Goal: Information Seeking & Learning: Learn about a topic

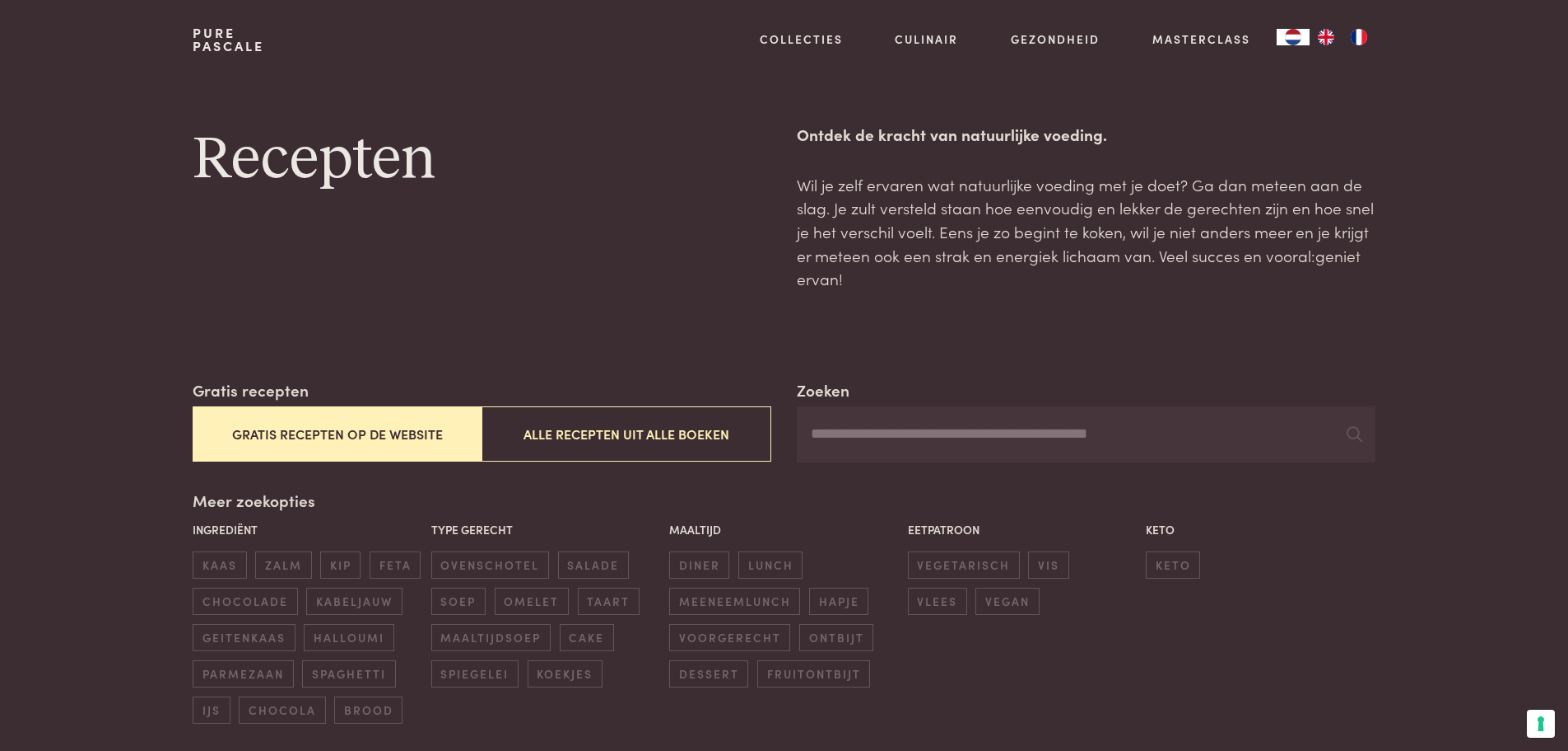
click at [324, 423] on button "Gratis recepten op de website" at bounding box center [337, 433] width 289 height 55
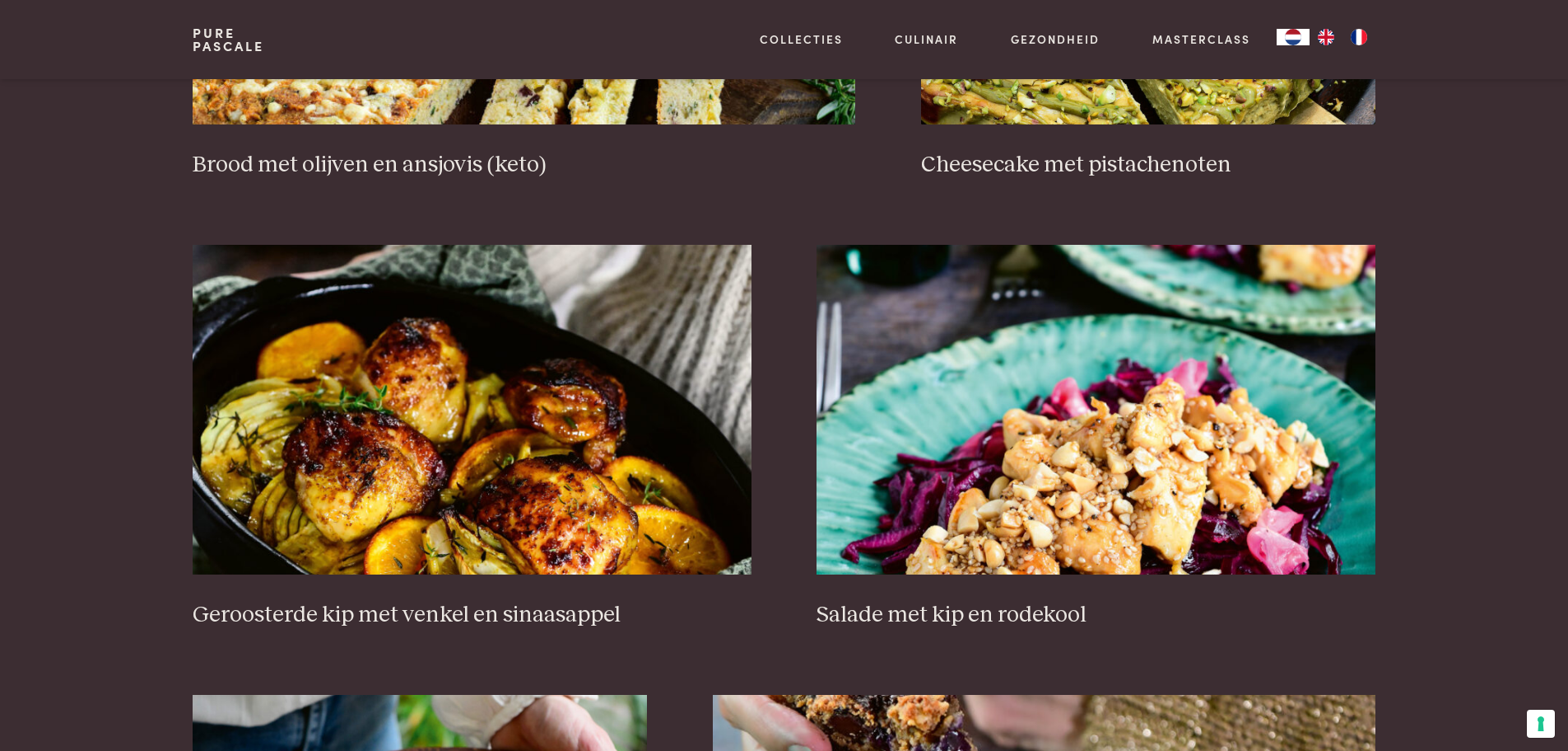
scroll to position [1901, 0]
click at [347, 610] on h3 "Geroosterde kip met venkel en sinaasappel" at bounding box center [472, 614] width 559 height 29
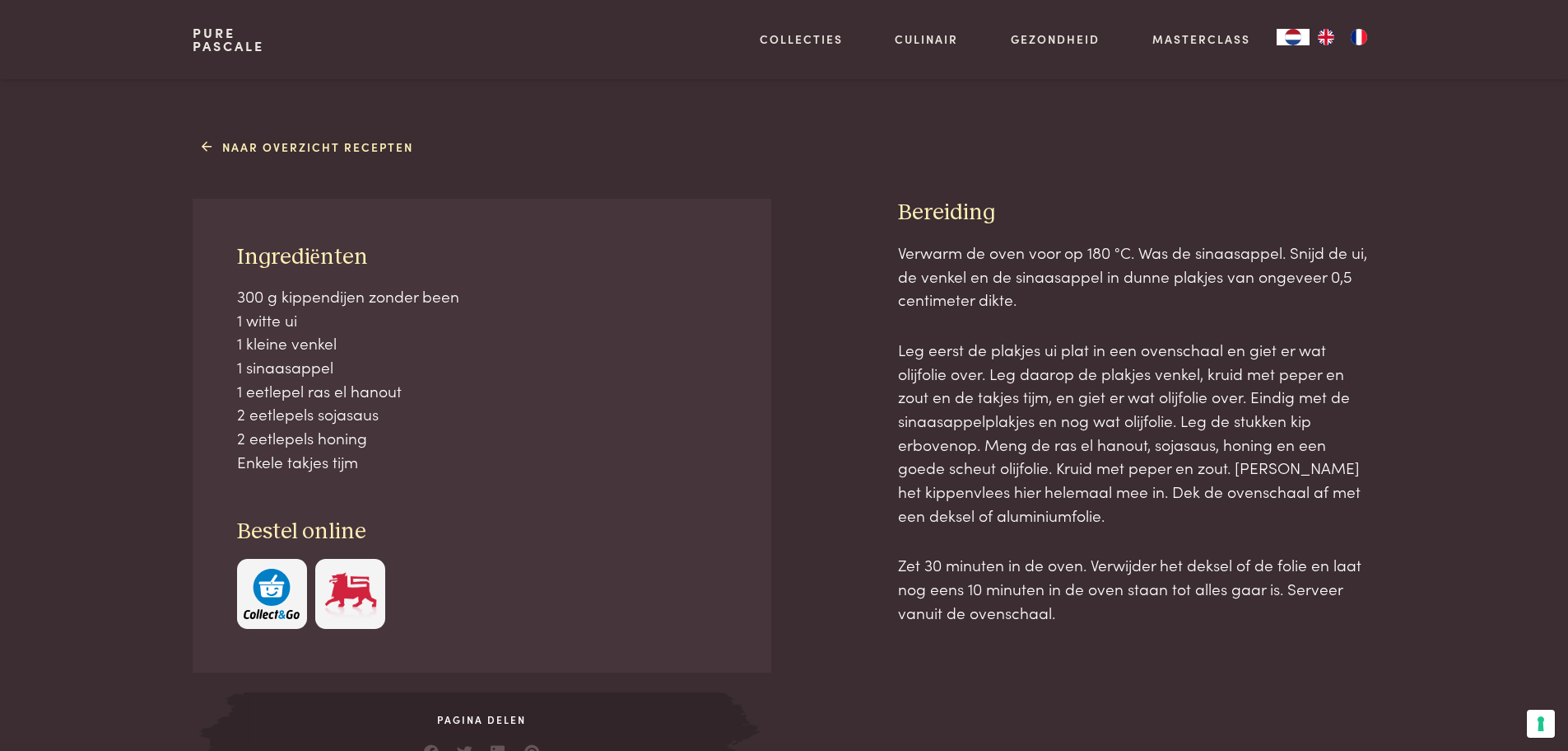
scroll to position [623, 0]
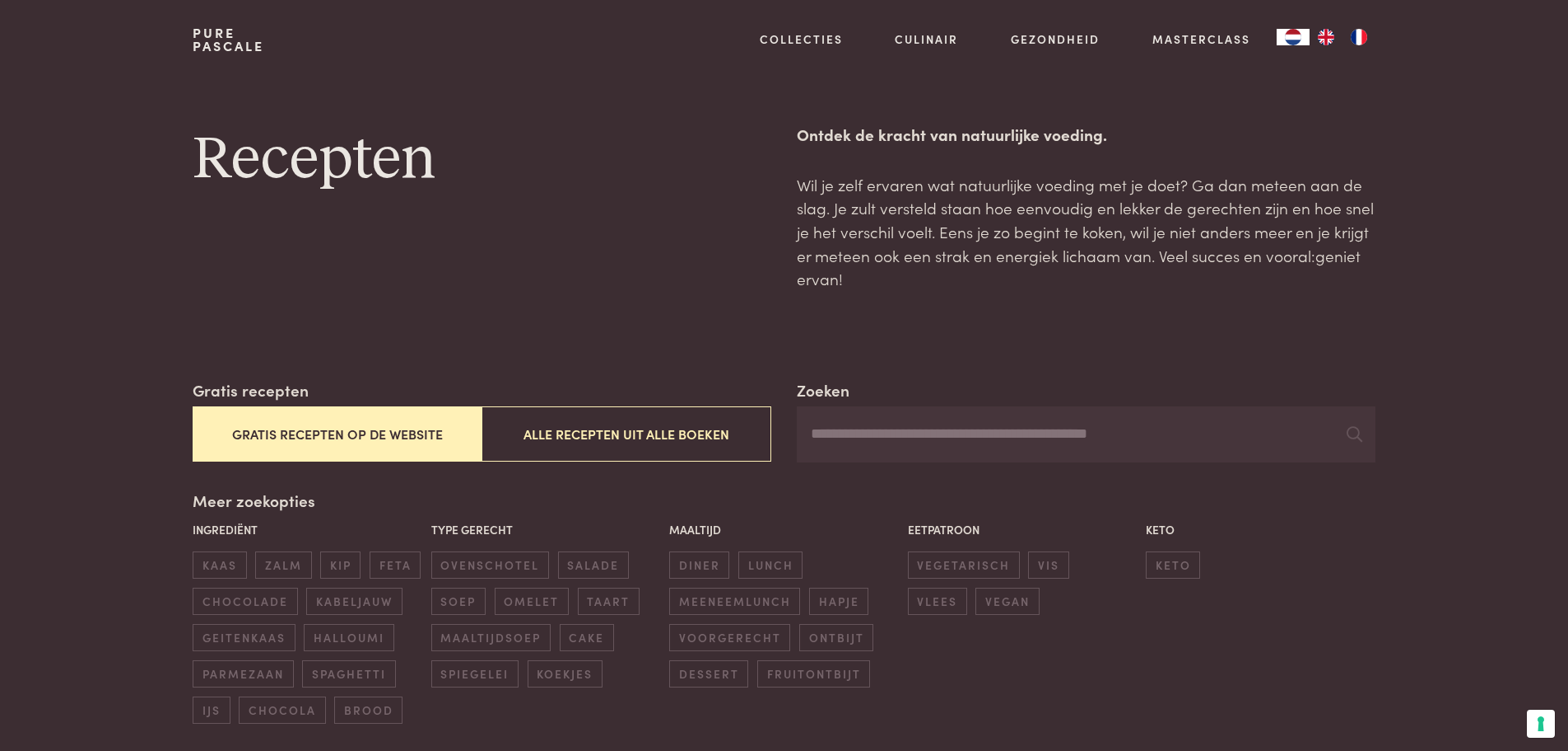
click at [270, 422] on button "Gratis recepten op de website" at bounding box center [337, 433] width 289 height 55
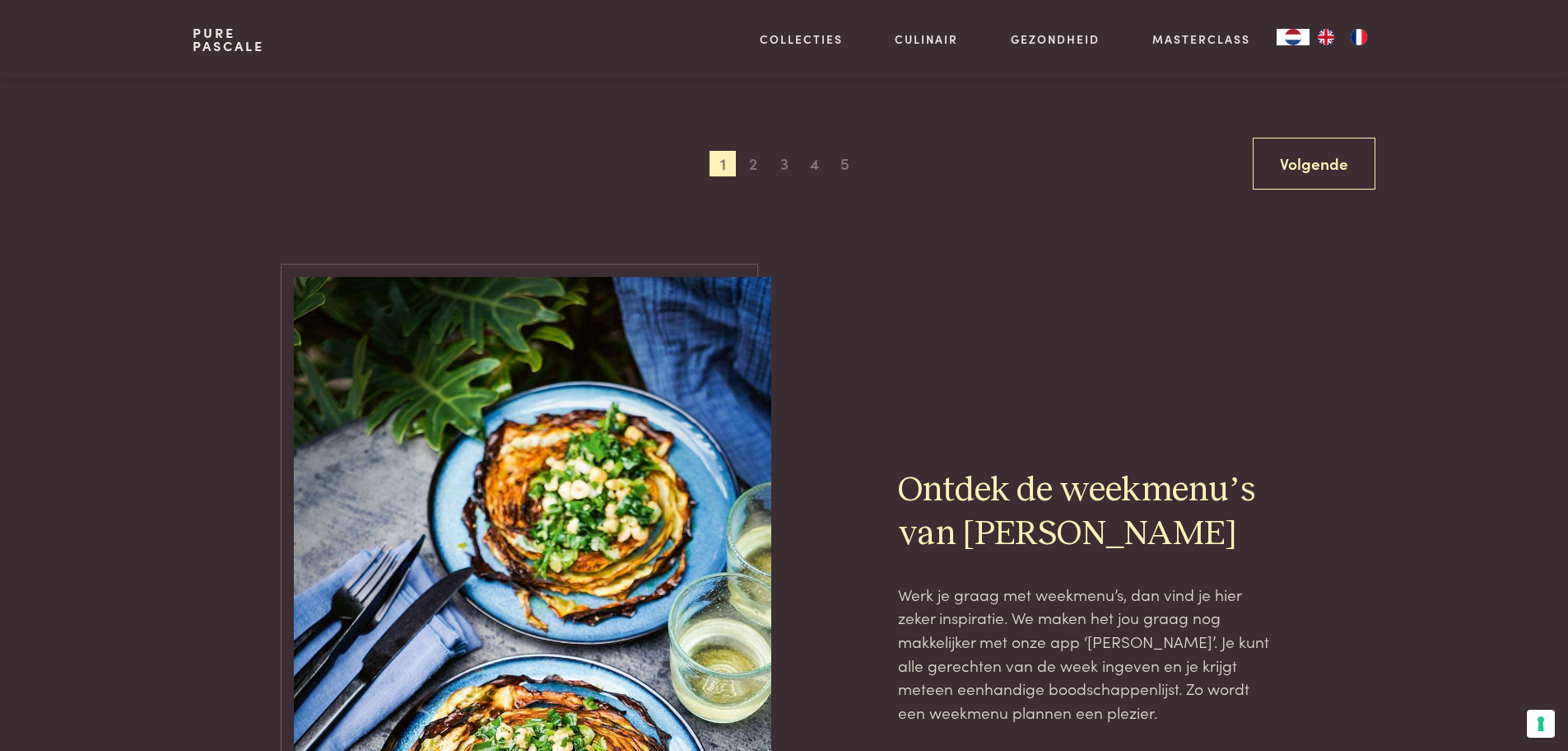
scroll to position [3355, 0]
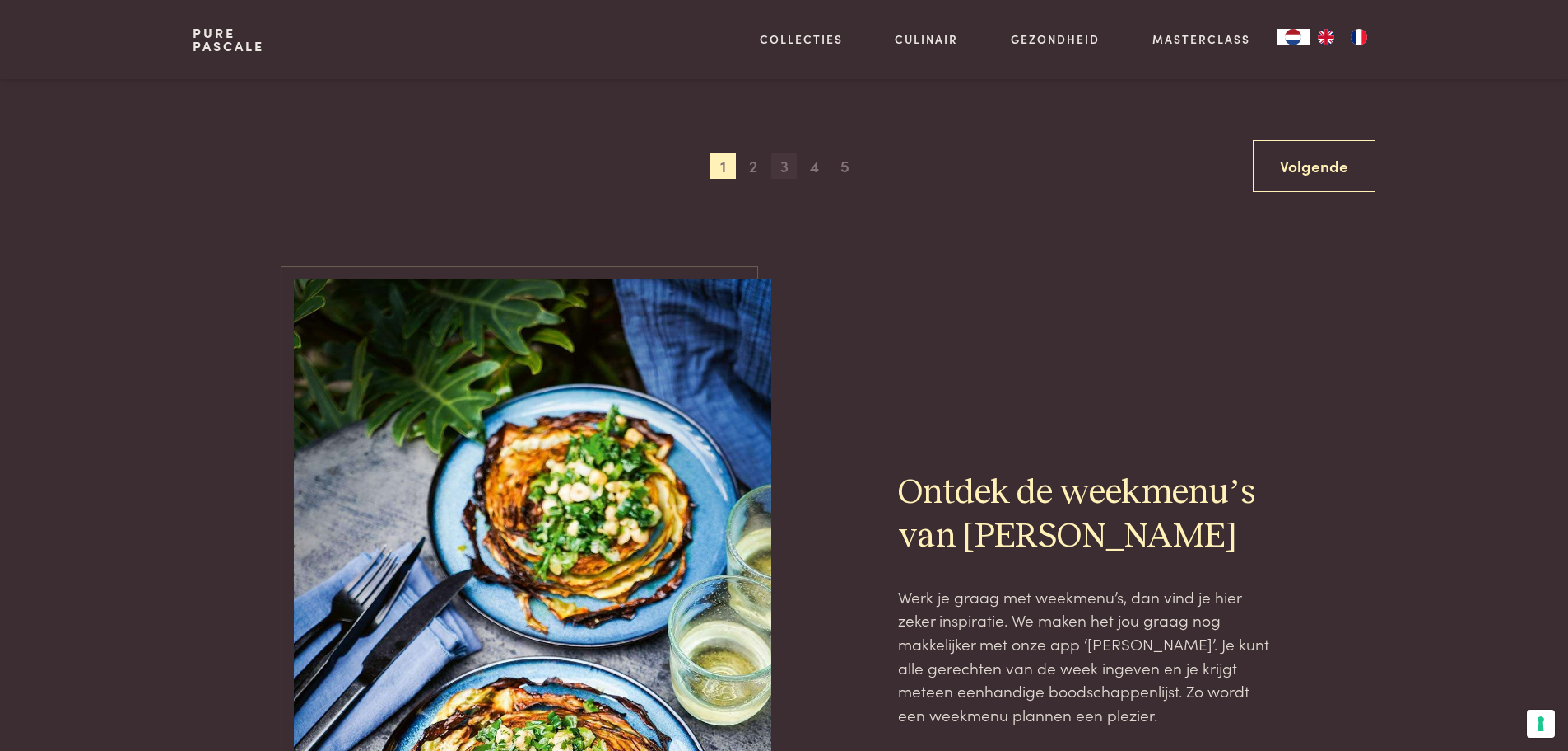
click at [783, 173] on span "3" at bounding box center [784, 166] width 26 height 26
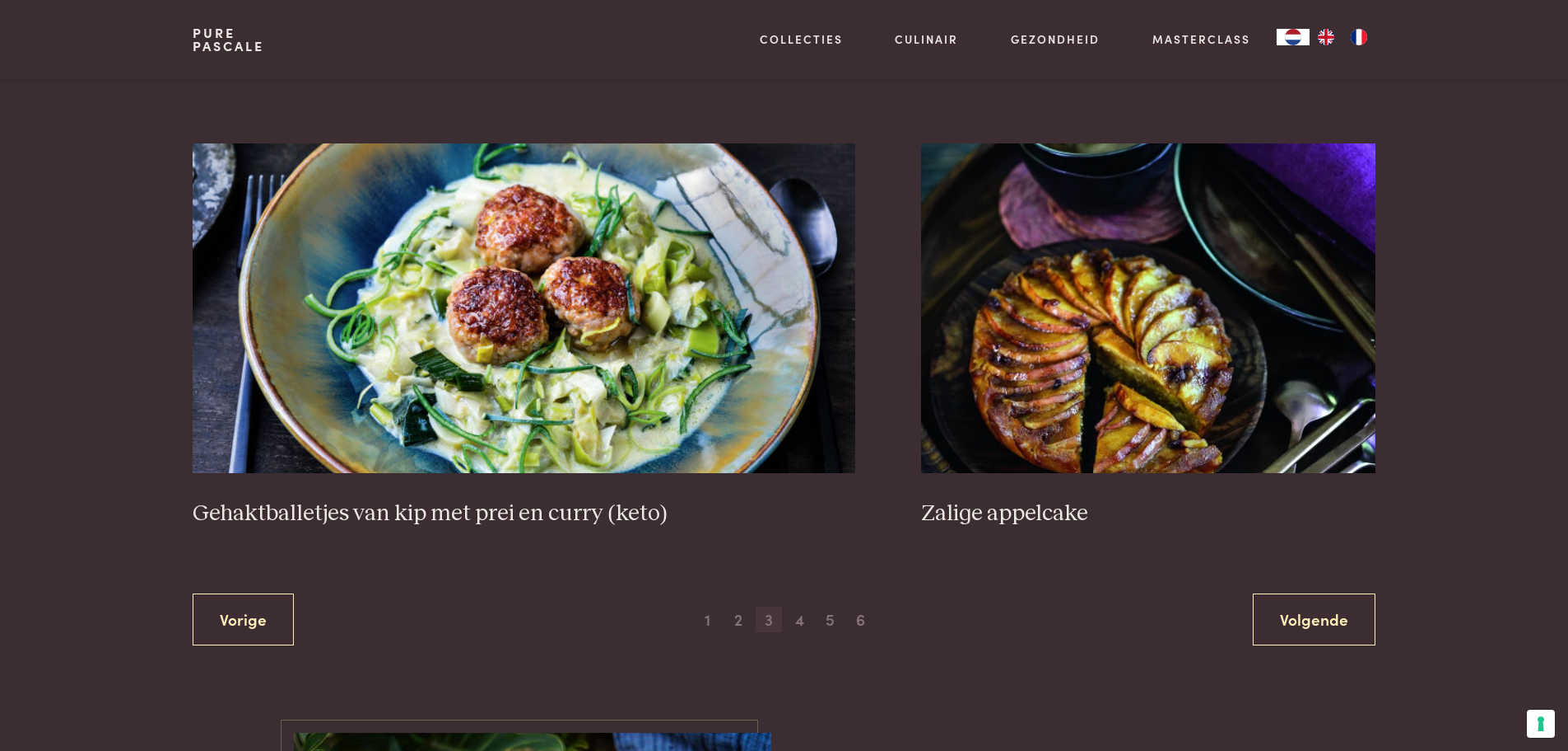
scroll to position [3086, 0]
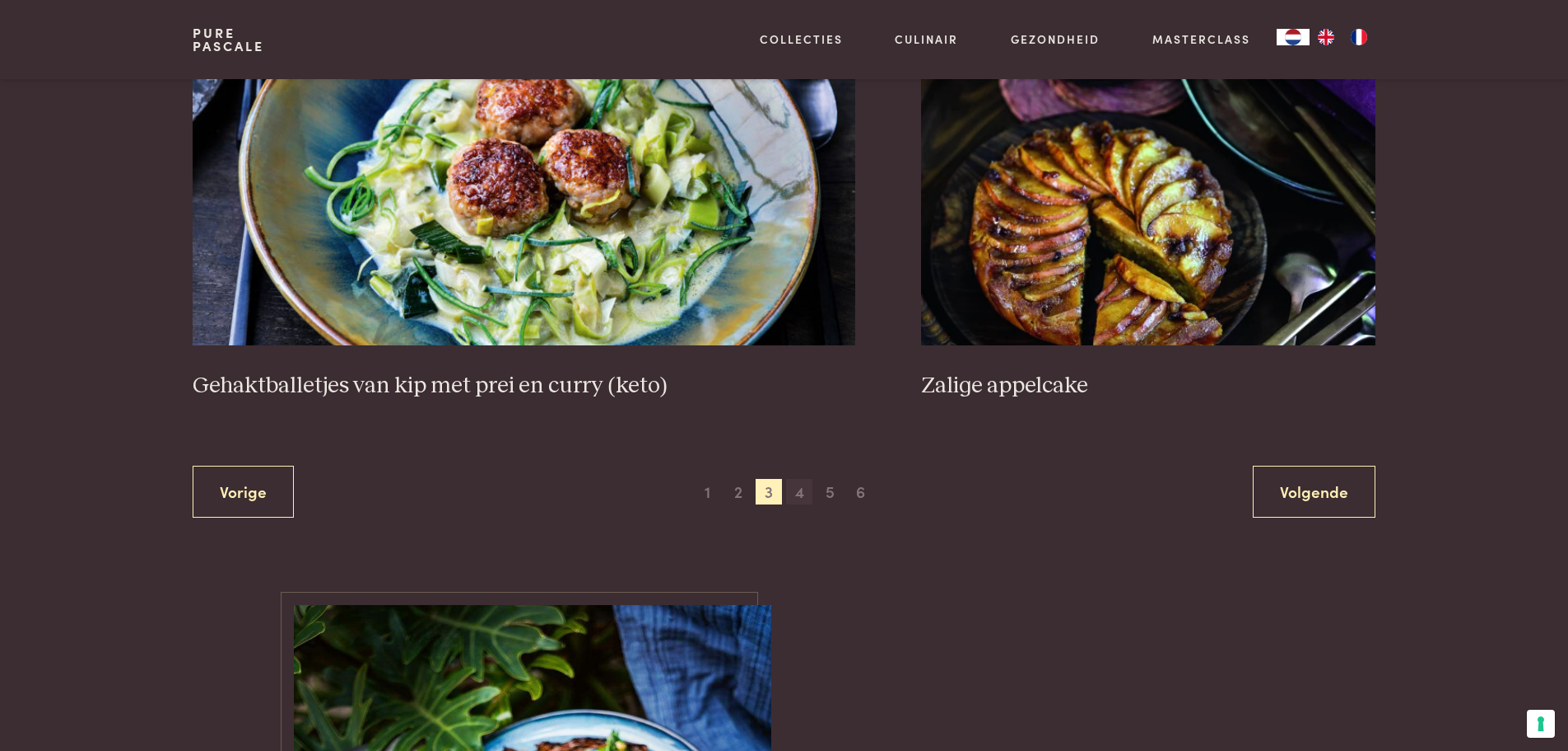
click at [803, 493] on span "4" at bounding box center [799, 492] width 26 height 26
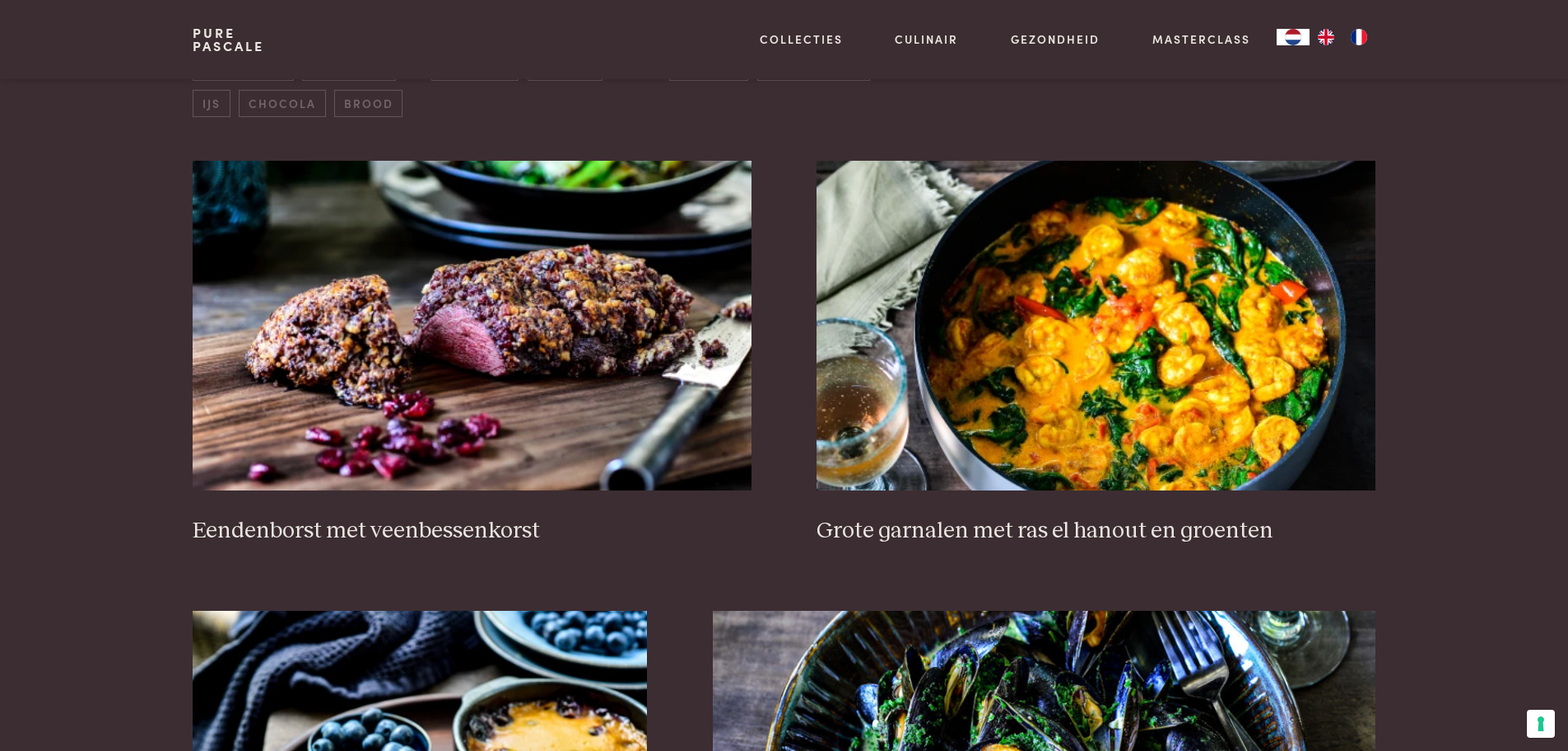
scroll to position [607, 0]
click at [1046, 518] on h3 "Grote garnalen met ras el hanout en groenten" at bounding box center [1095, 530] width 559 height 29
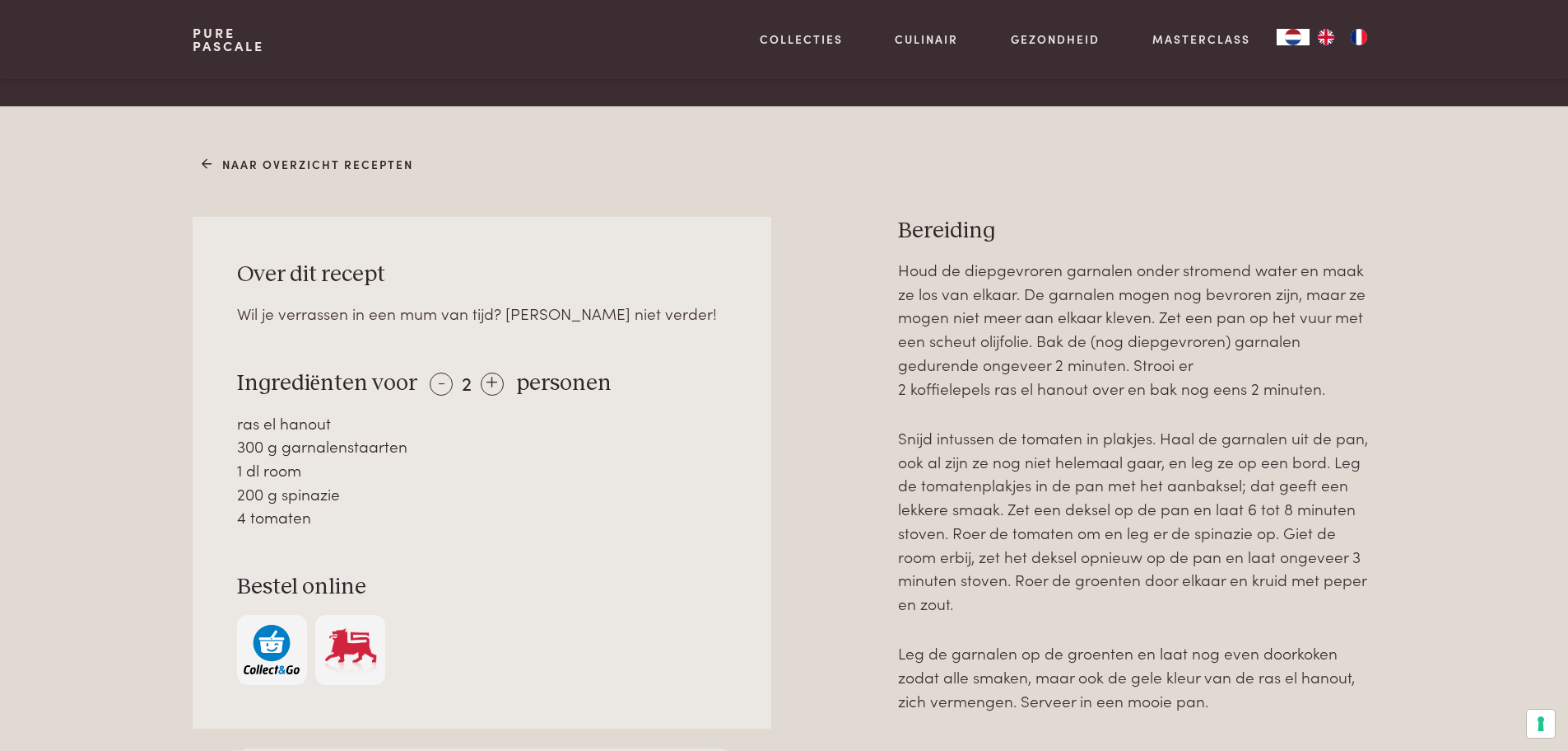
scroll to position [596, 0]
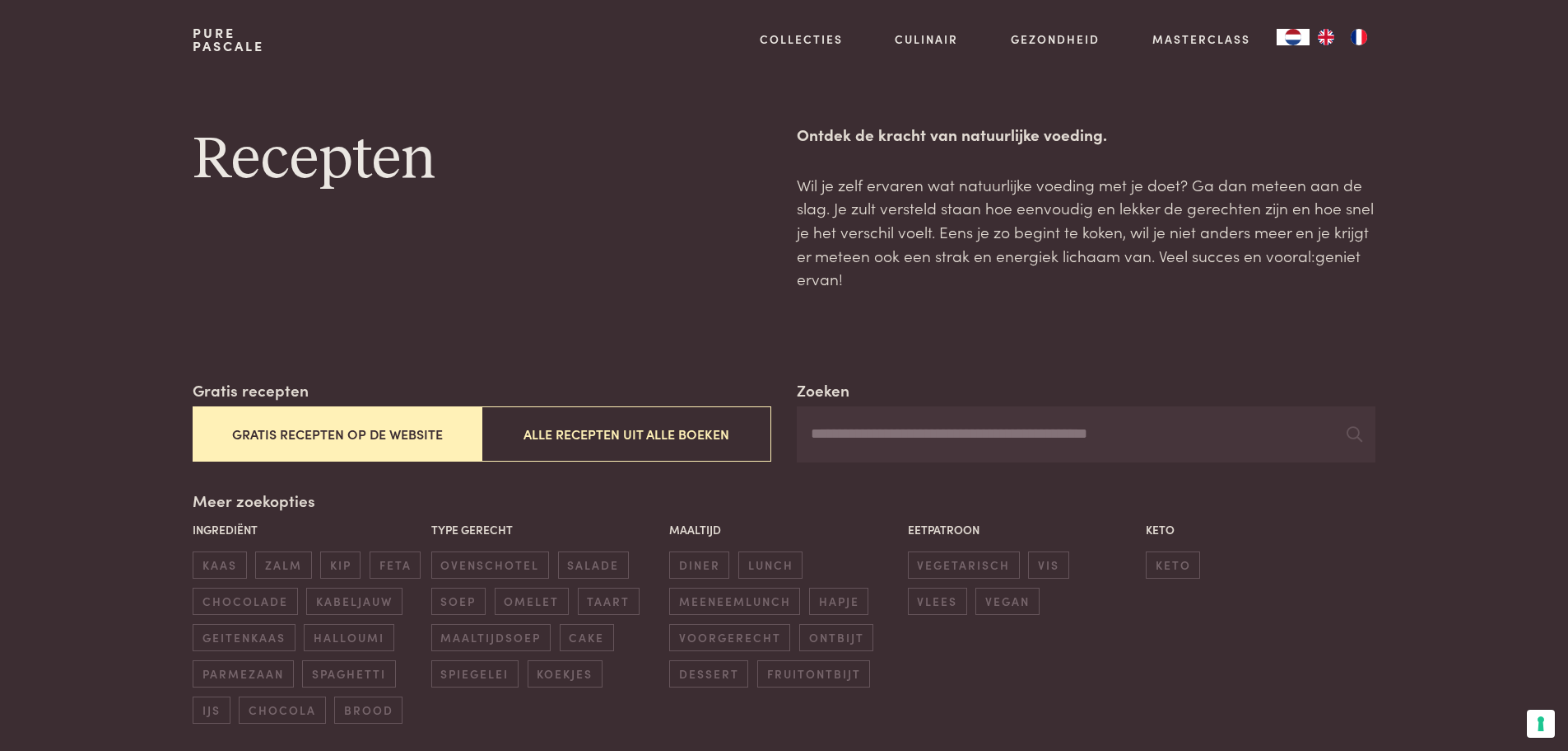
click at [274, 443] on button "Gratis recepten op de website" at bounding box center [337, 433] width 289 height 55
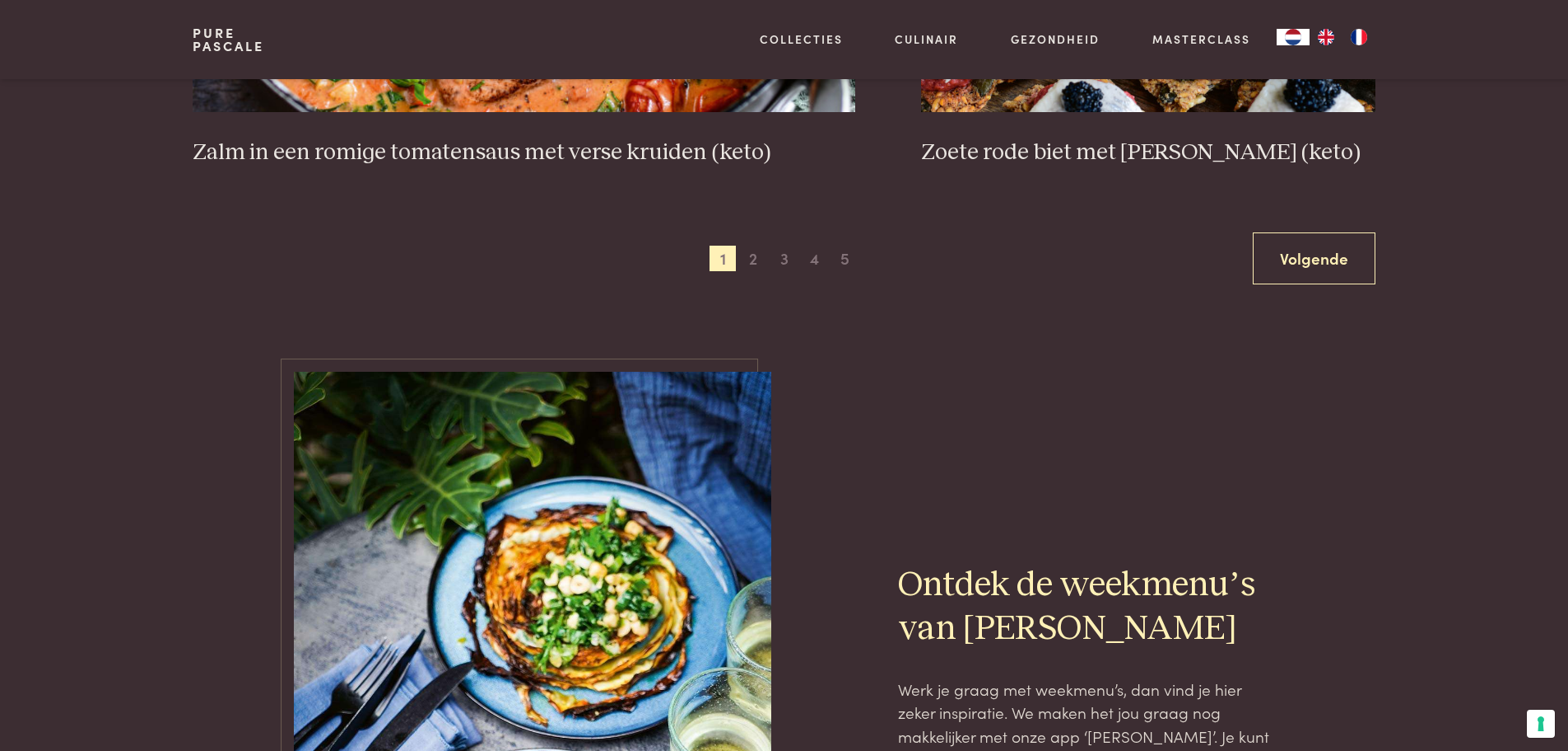
scroll to position [3263, 0]
click at [780, 266] on span "3" at bounding box center [784, 258] width 26 height 26
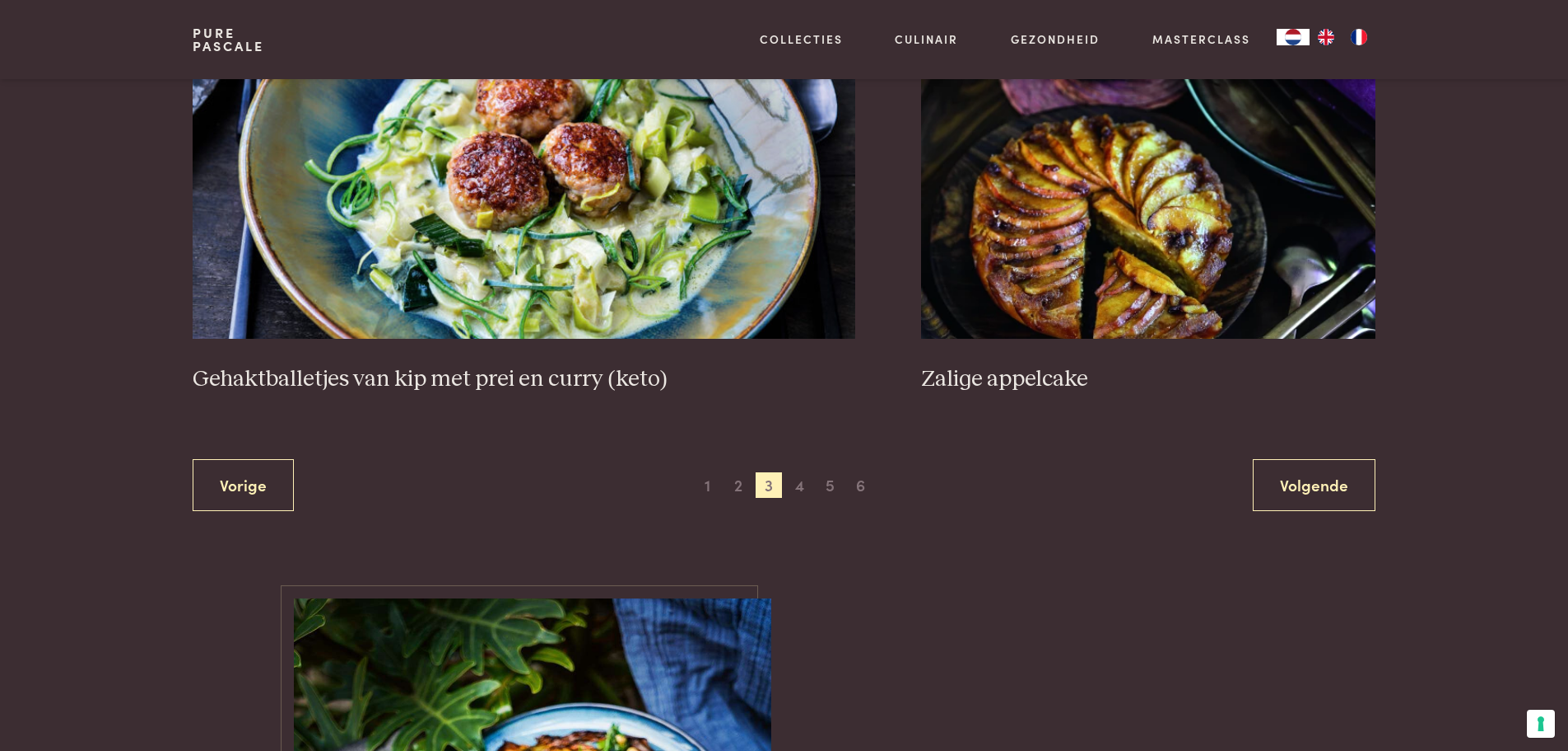
scroll to position [3094, 0]
click at [802, 489] on span "4" at bounding box center [799, 484] width 26 height 26
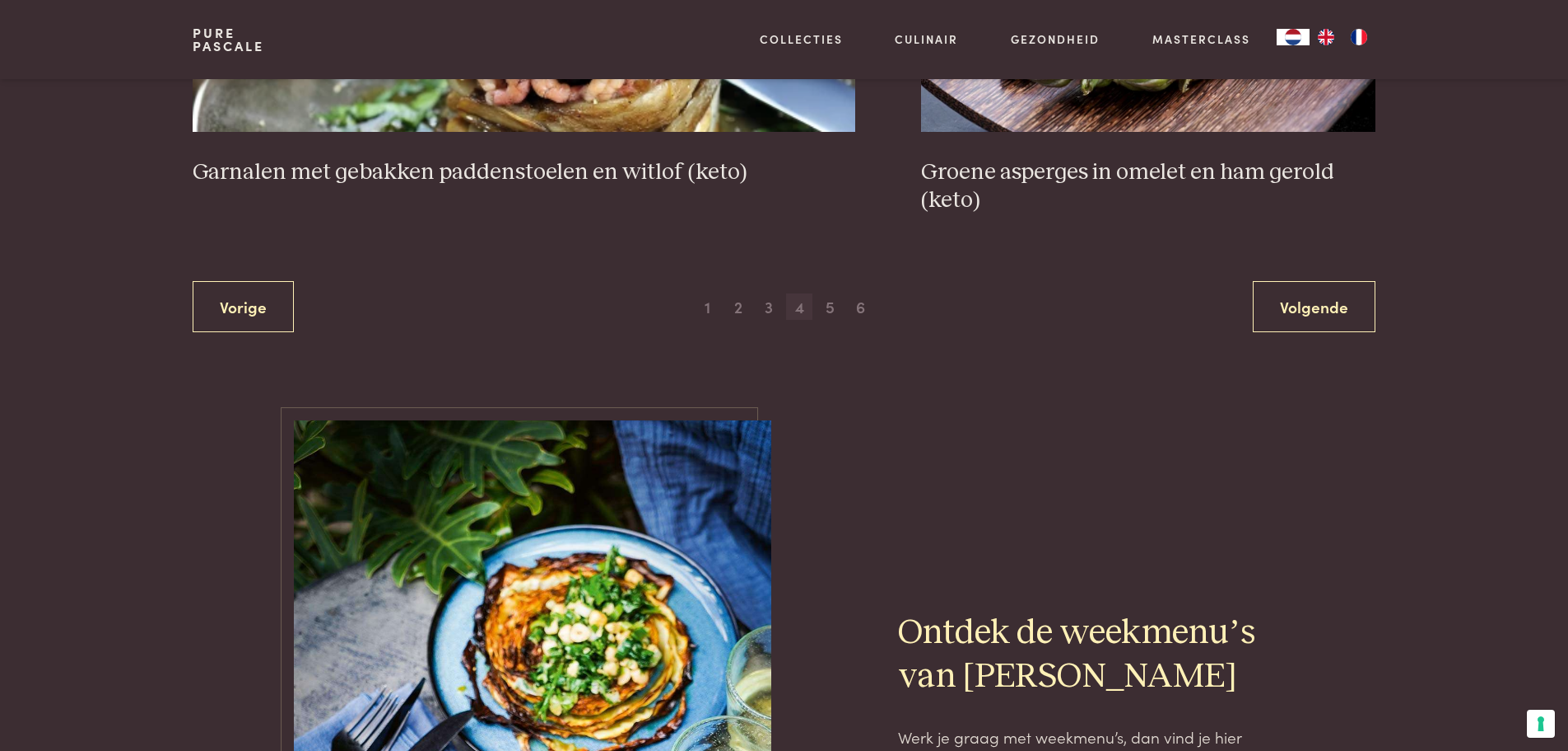
scroll to position [3241, 0]
click at [825, 313] on span "5" at bounding box center [829, 308] width 26 height 26
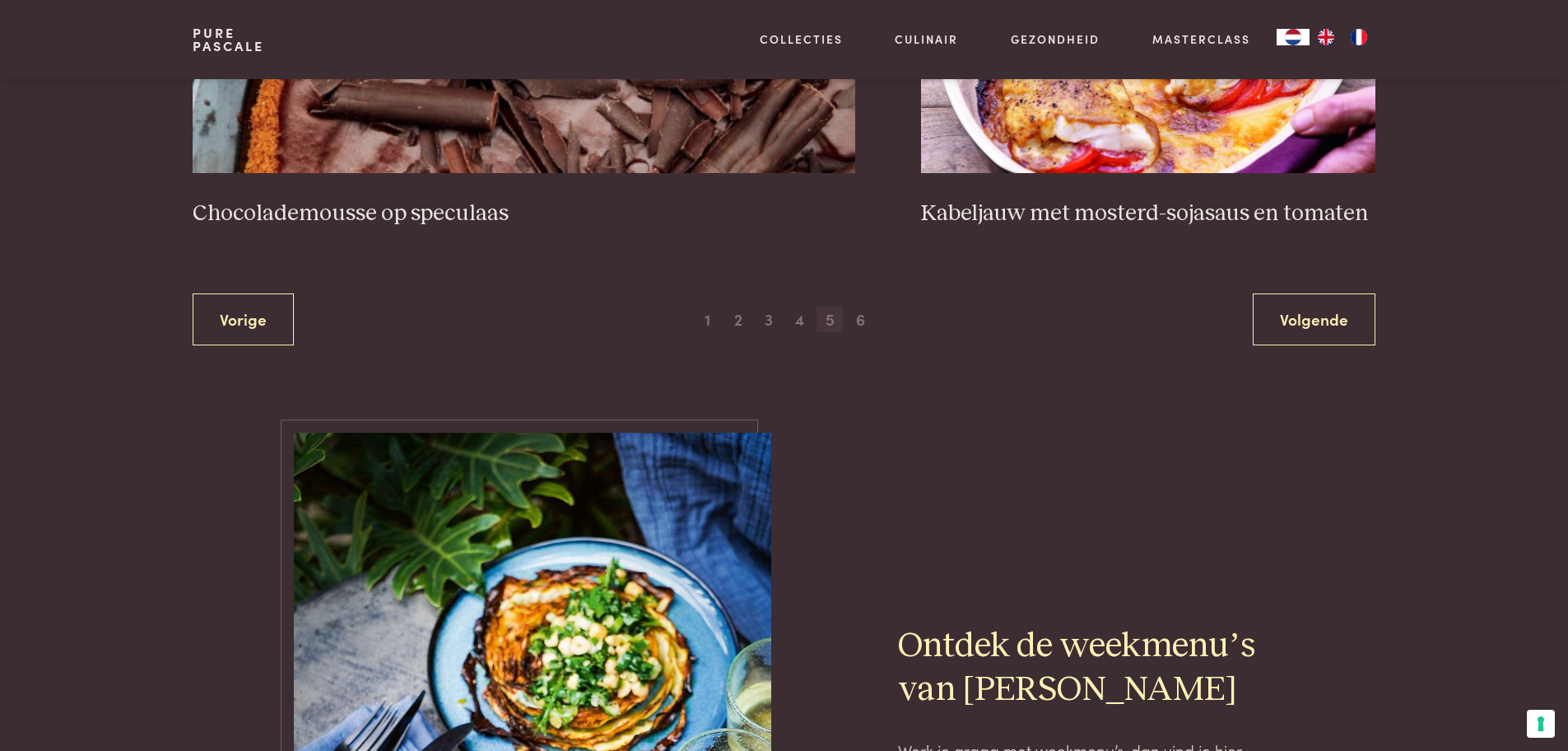
scroll to position [3202, 0]
click at [853, 328] on span "6" at bounding box center [861, 319] width 26 height 26
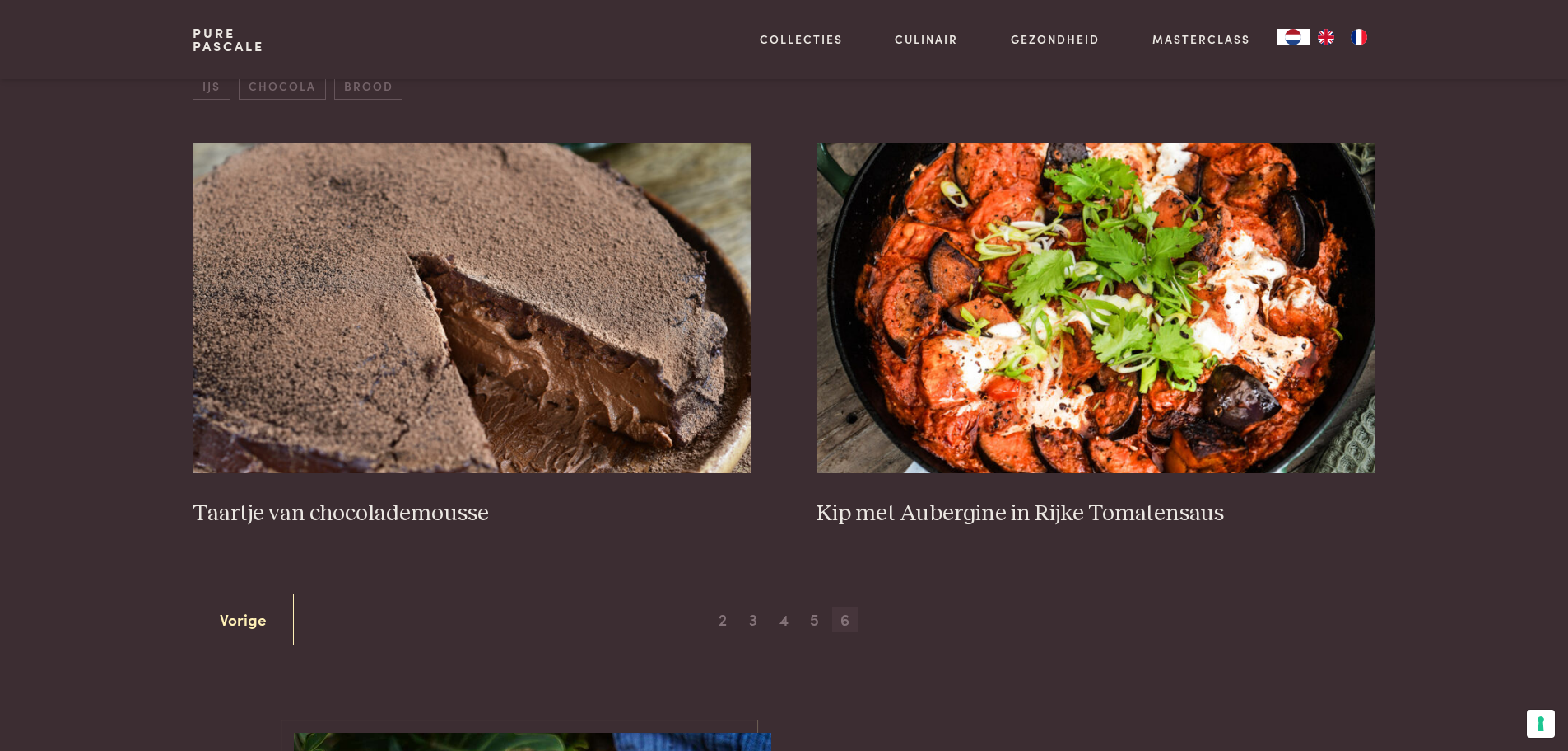
scroll to position [624, 0]
click at [722, 619] on span "2" at bounding box center [723, 619] width 26 height 26
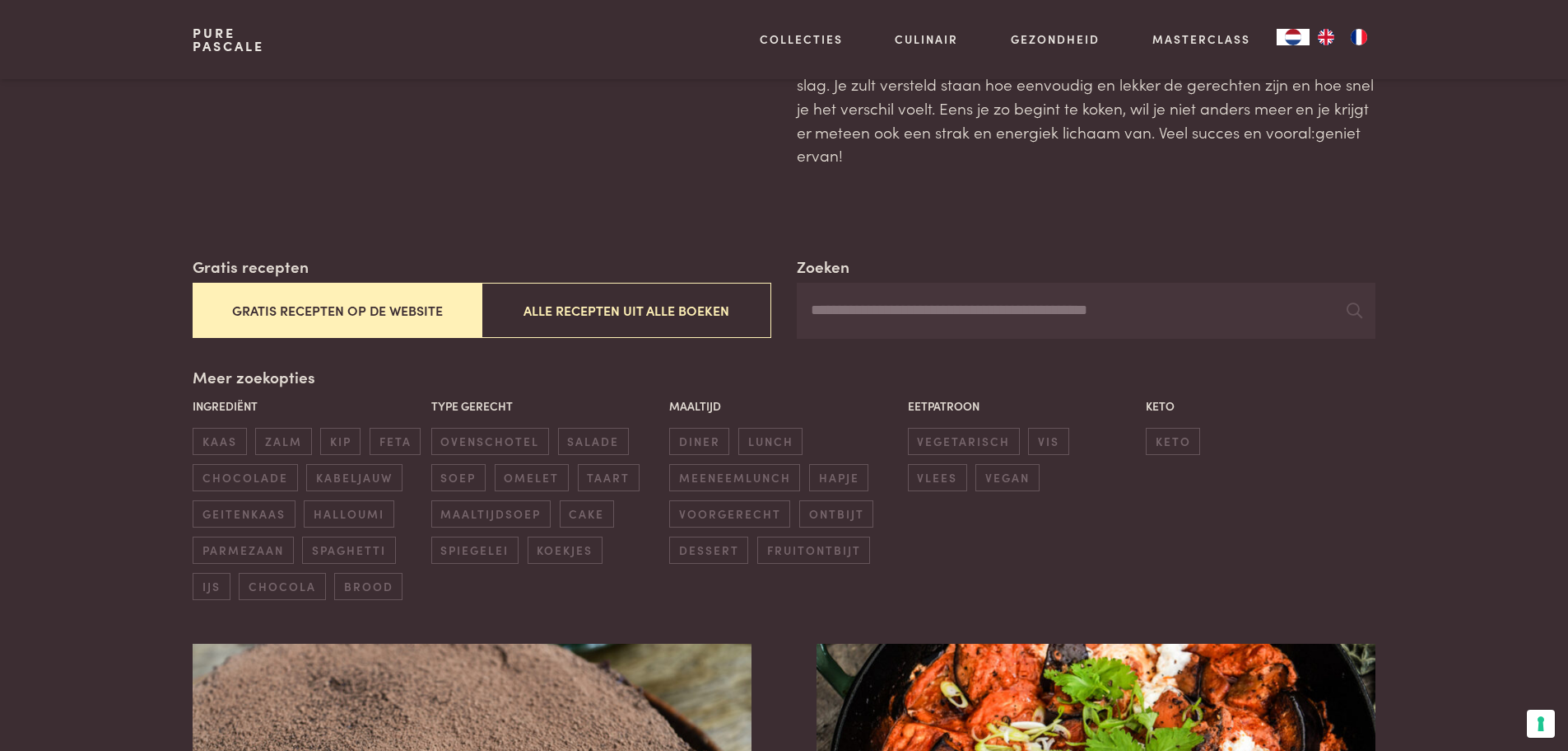
scroll to position [0, 0]
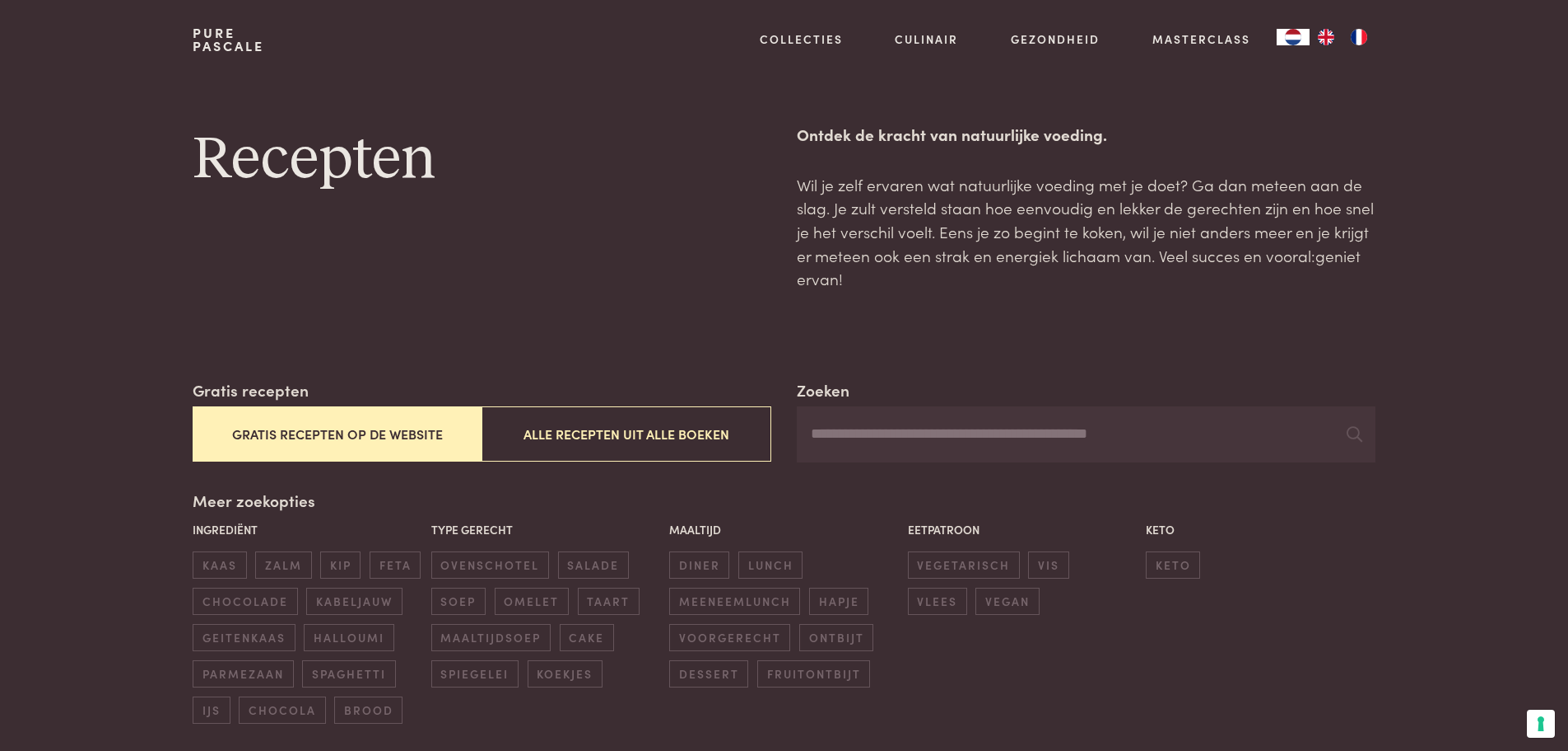
click at [325, 428] on button "Gratis recepten op de website" at bounding box center [337, 433] width 289 height 55
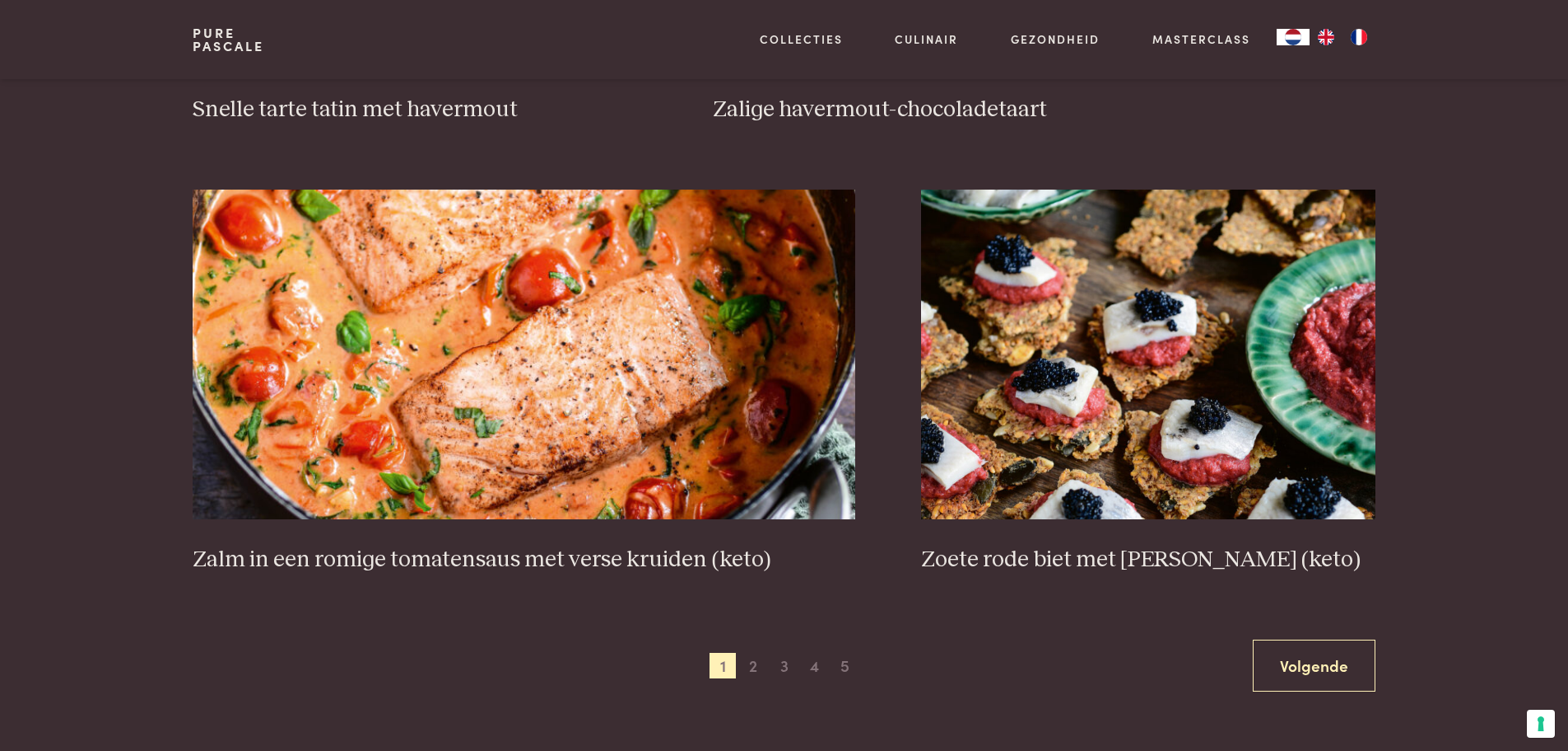
scroll to position [2856, 0]
click at [750, 663] on span "2" at bounding box center [754, 665] width 26 height 26
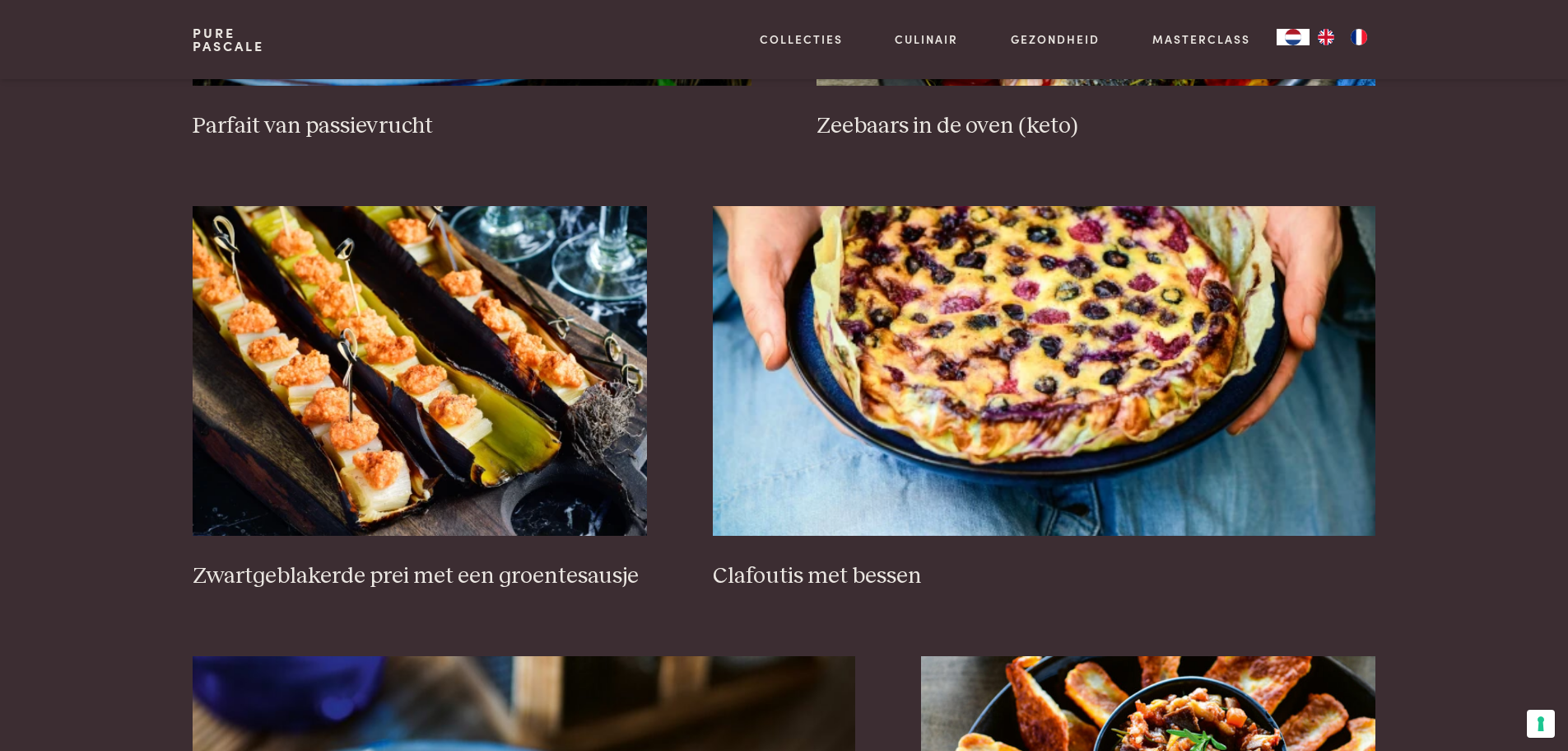
scroll to position [1010, 0]
click at [1024, 367] on img at bounding box center [1043, 372] width 663 height 330
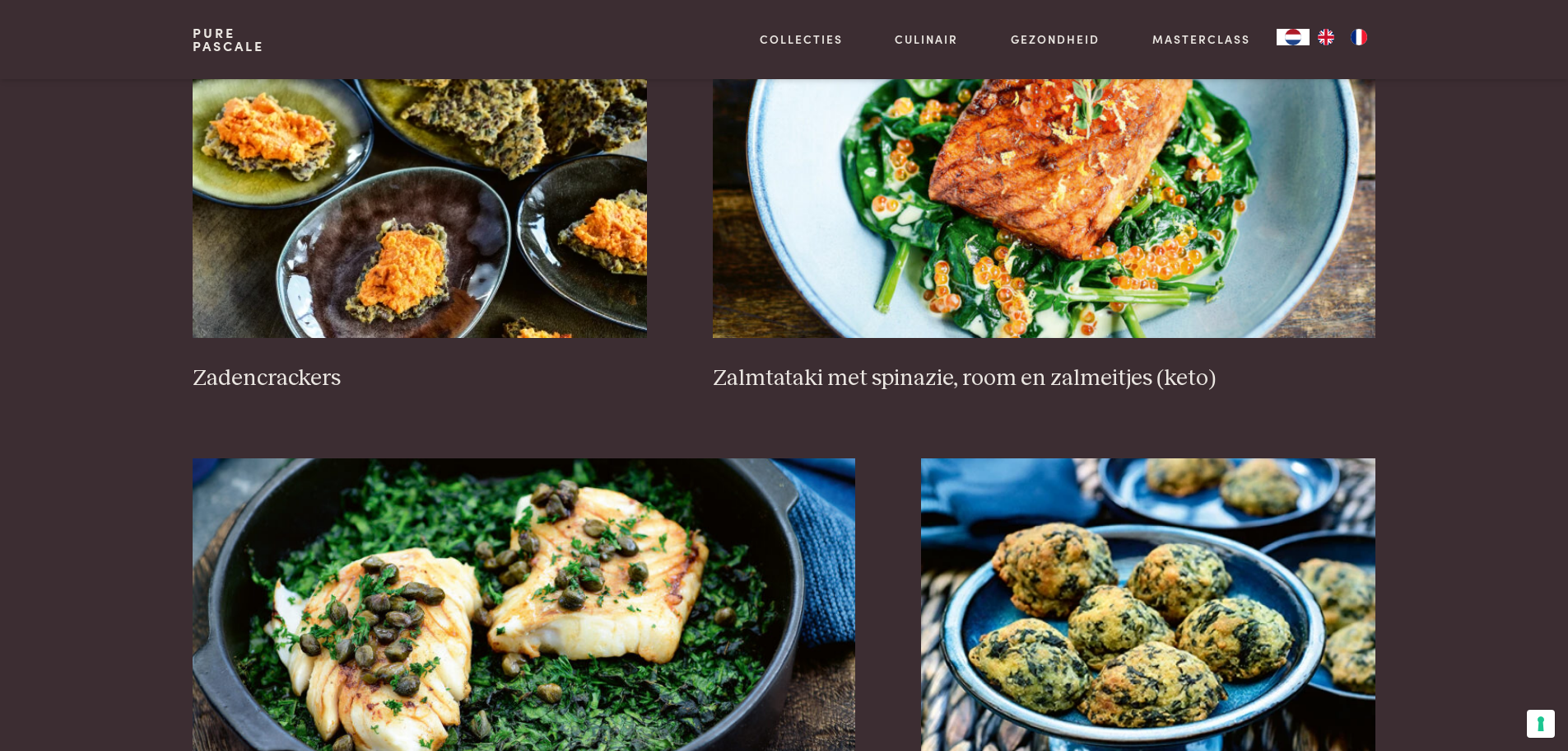
scroll to position [2887, 0]
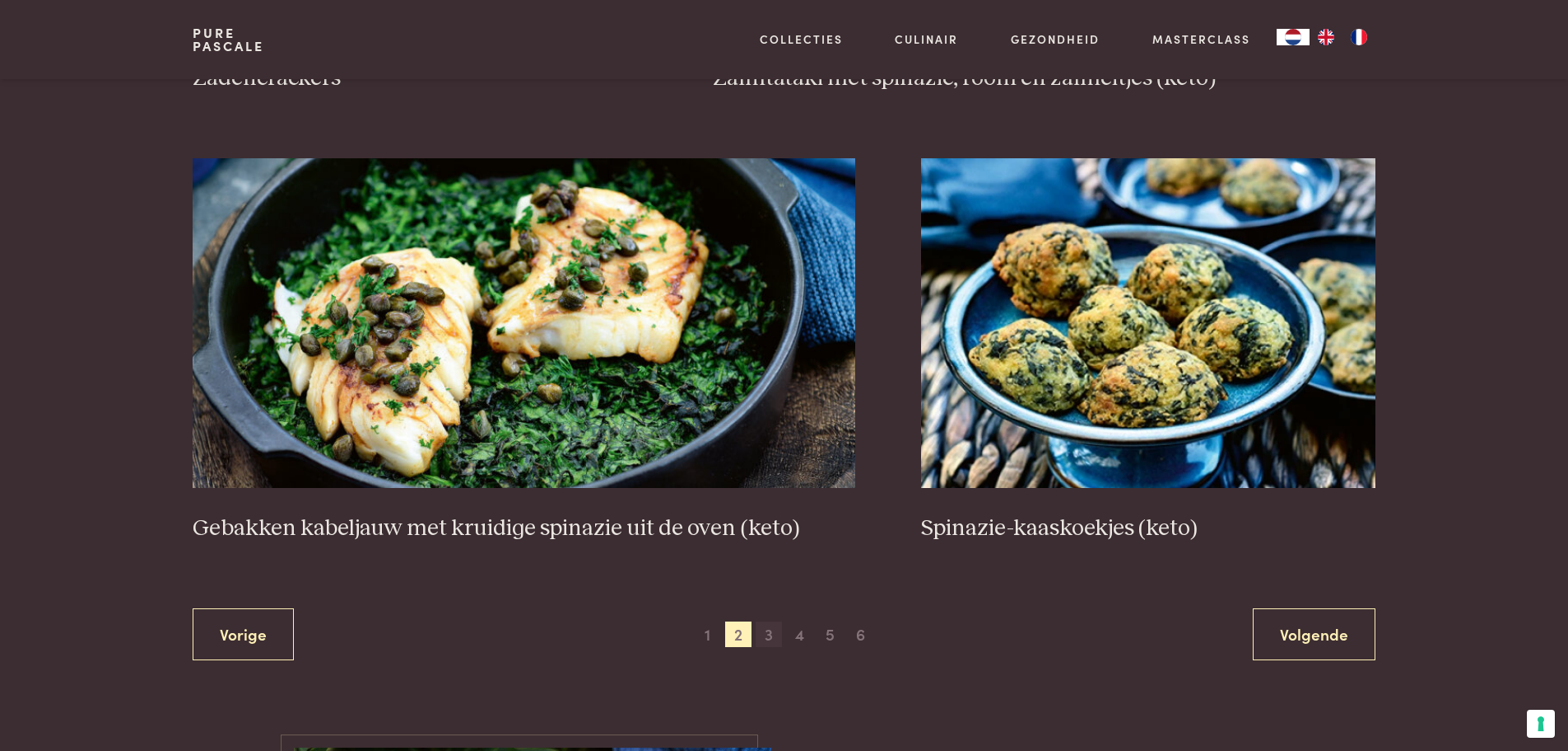
click at [769, 640] on span "3" at bounding box center [769, 634] width 26 height 26
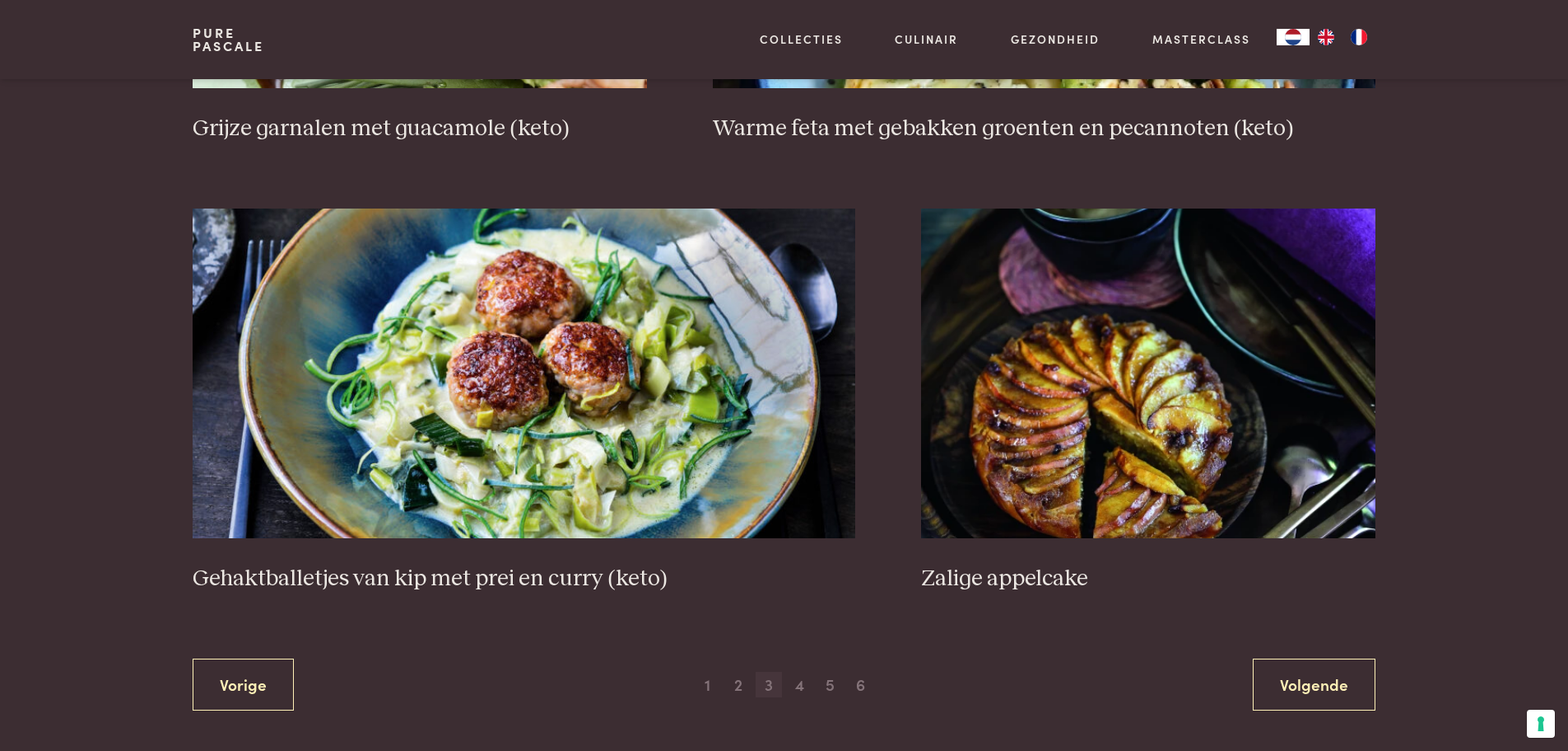
scroll to position [3066, 0]
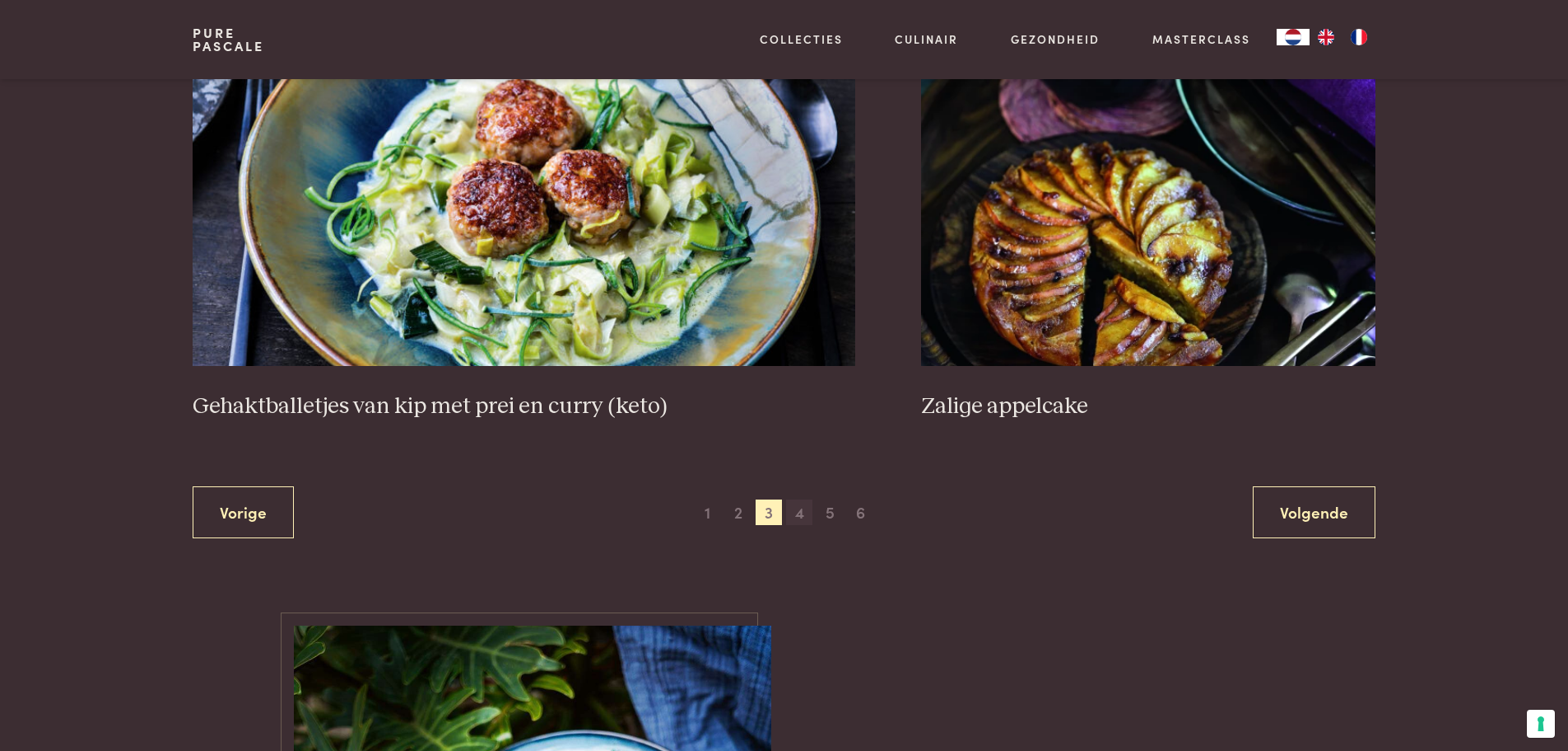
click at [800, 517] on span "4" at bounding box center [799, 512] width 26 height 26
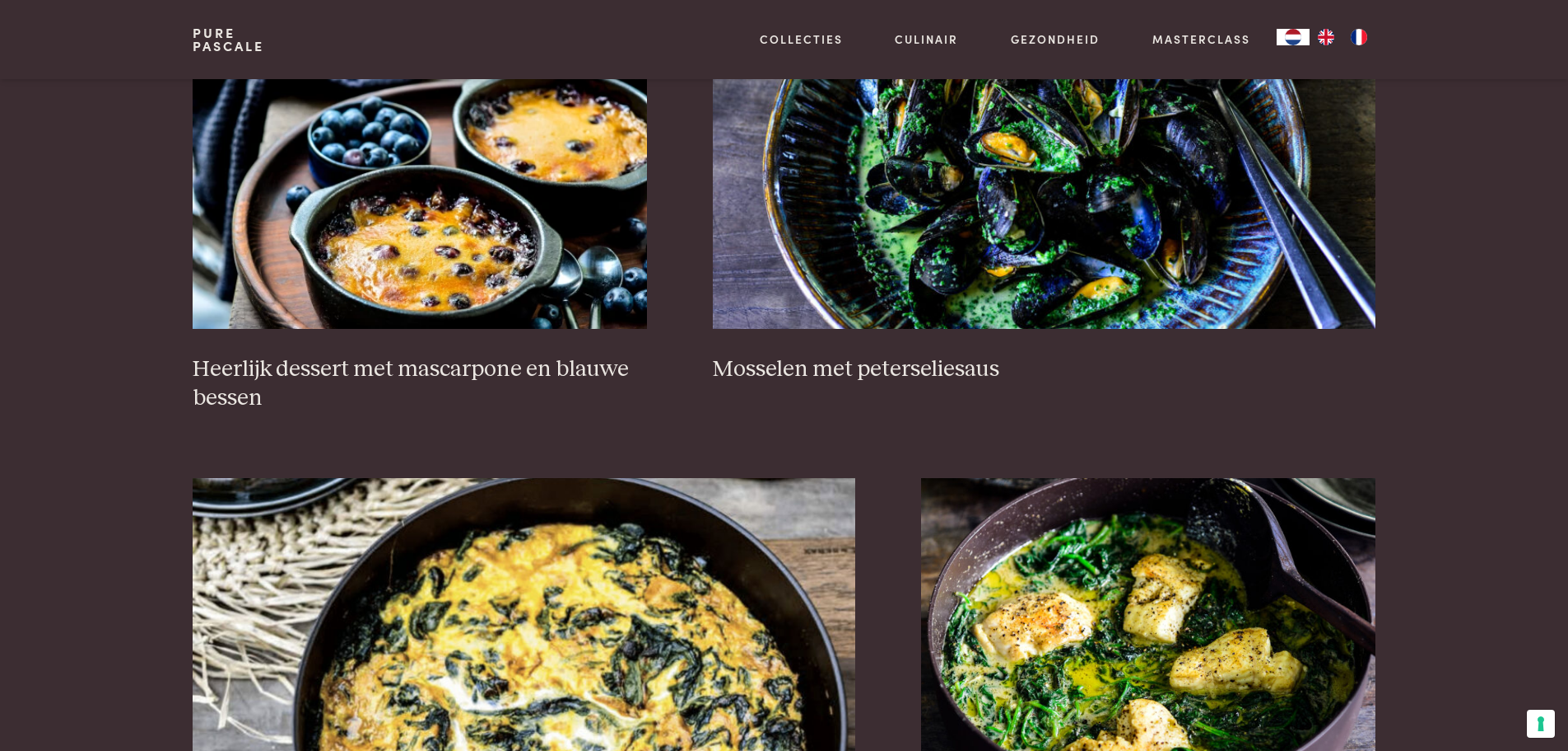
scroll to position [1244, 0]
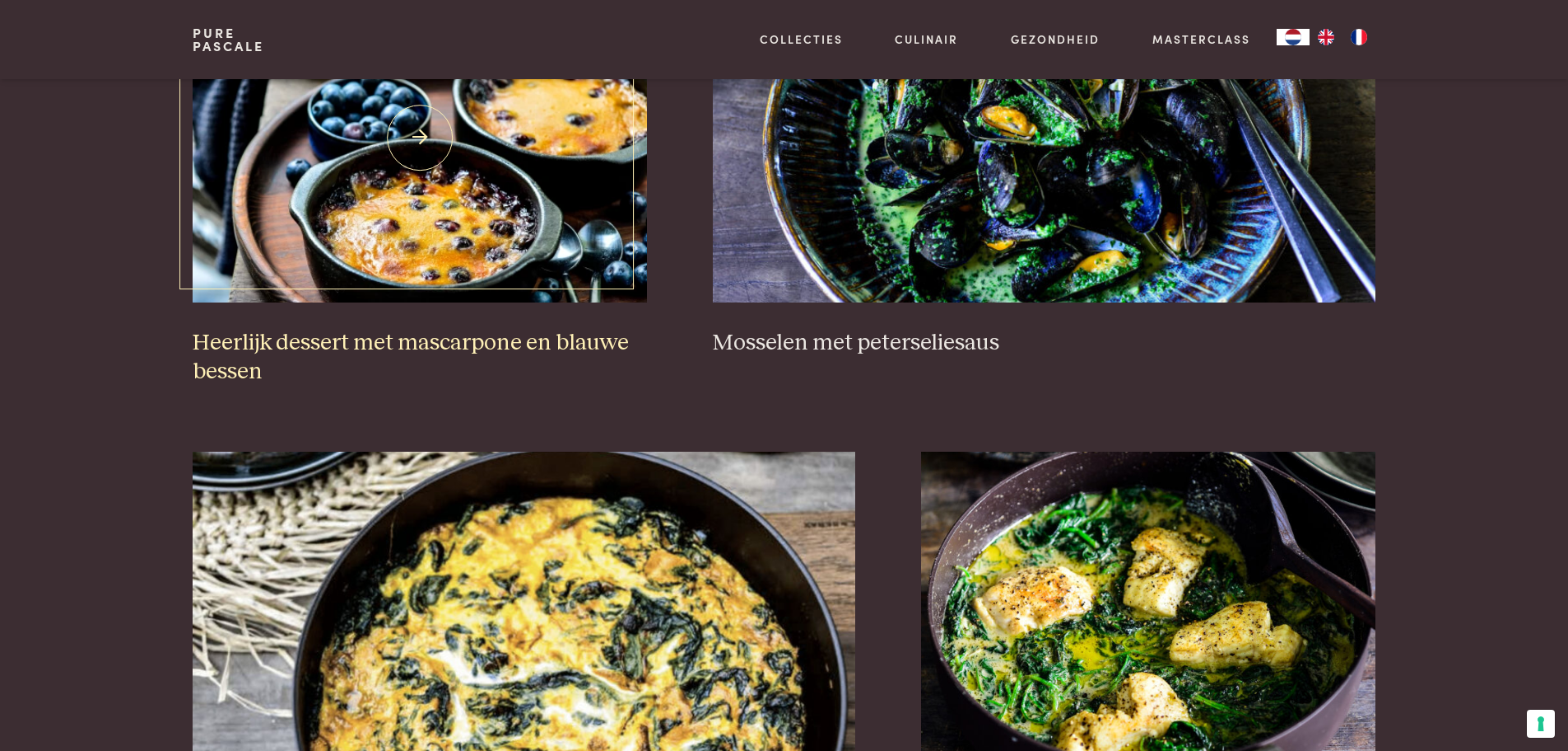
click at [447, 347] on h3 "Heerlijk dessert met mascarpone en blauwe bessen" at bounding box center [420, 357] width 455 height 57
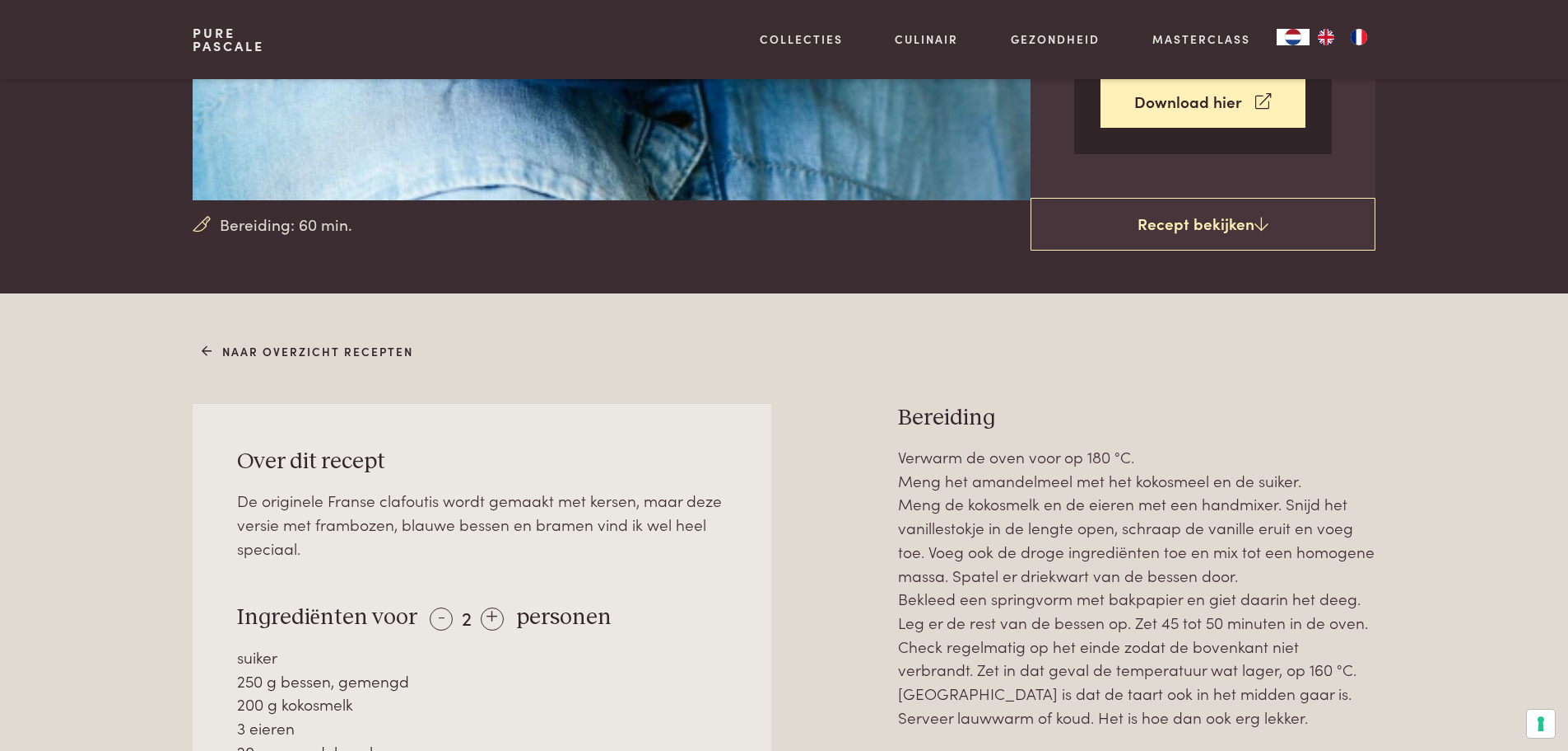
scroll to position [463, 0]
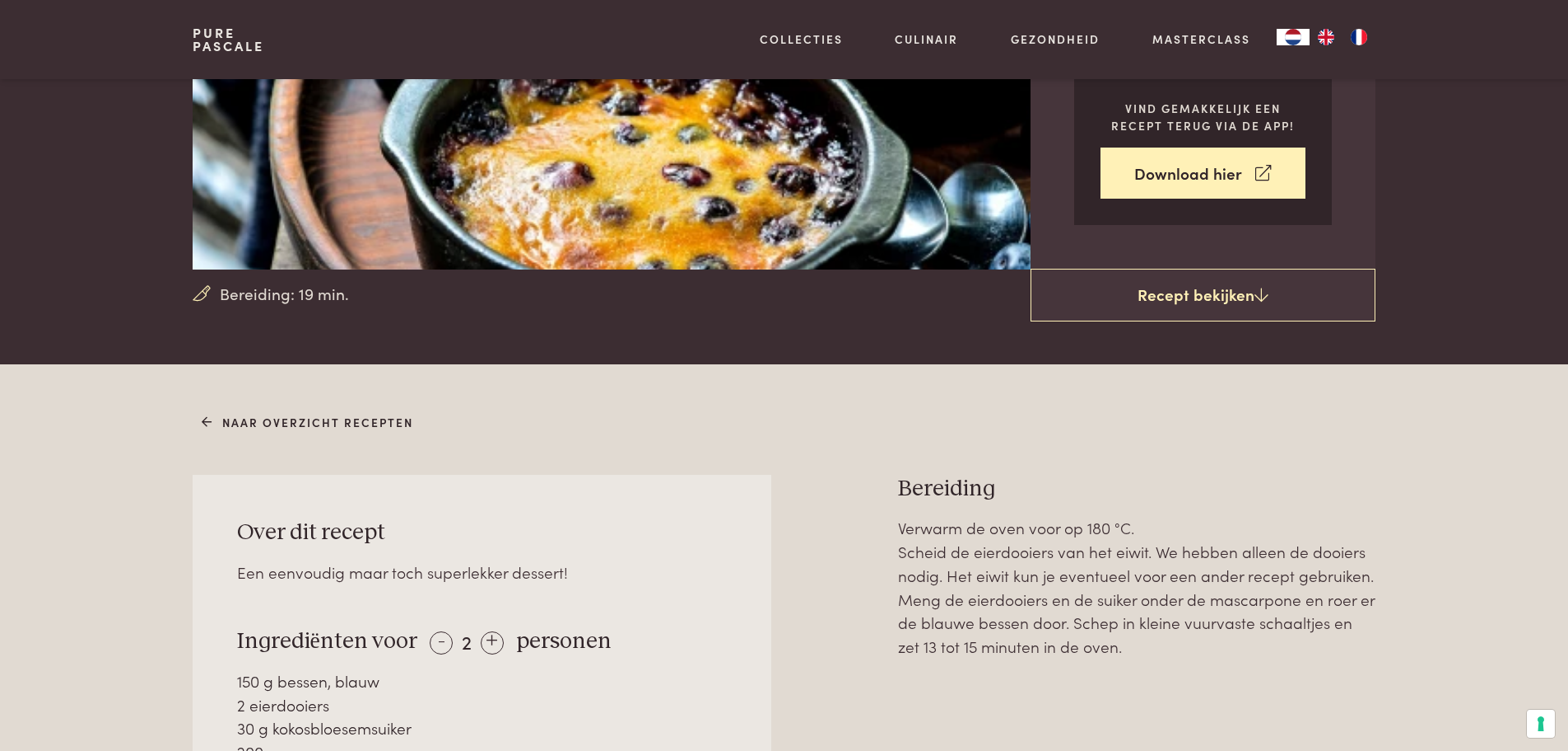
scroll to position [344, 0]
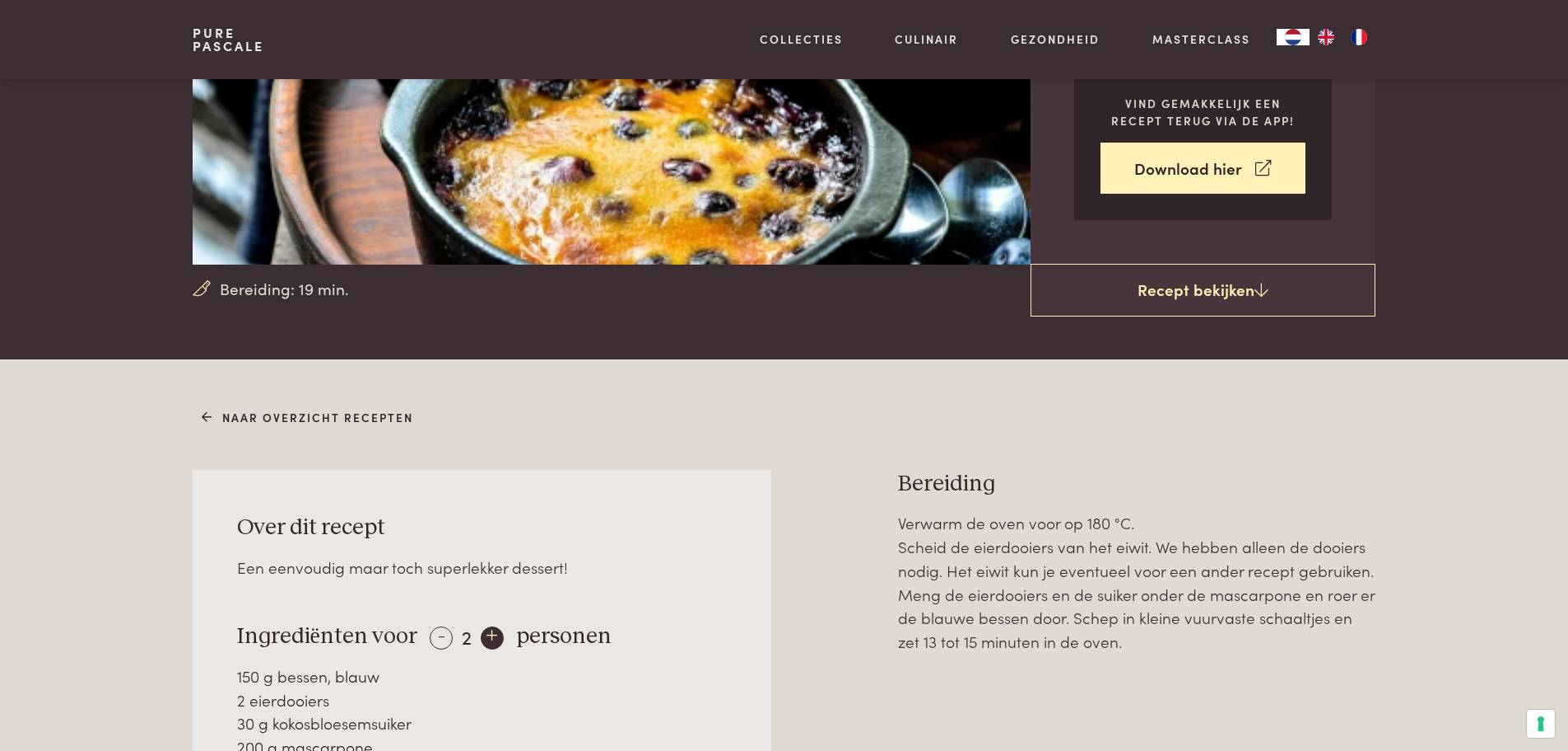
click at [481, 635] on div "+" at bounding box center [492, 637] width 23 height 23
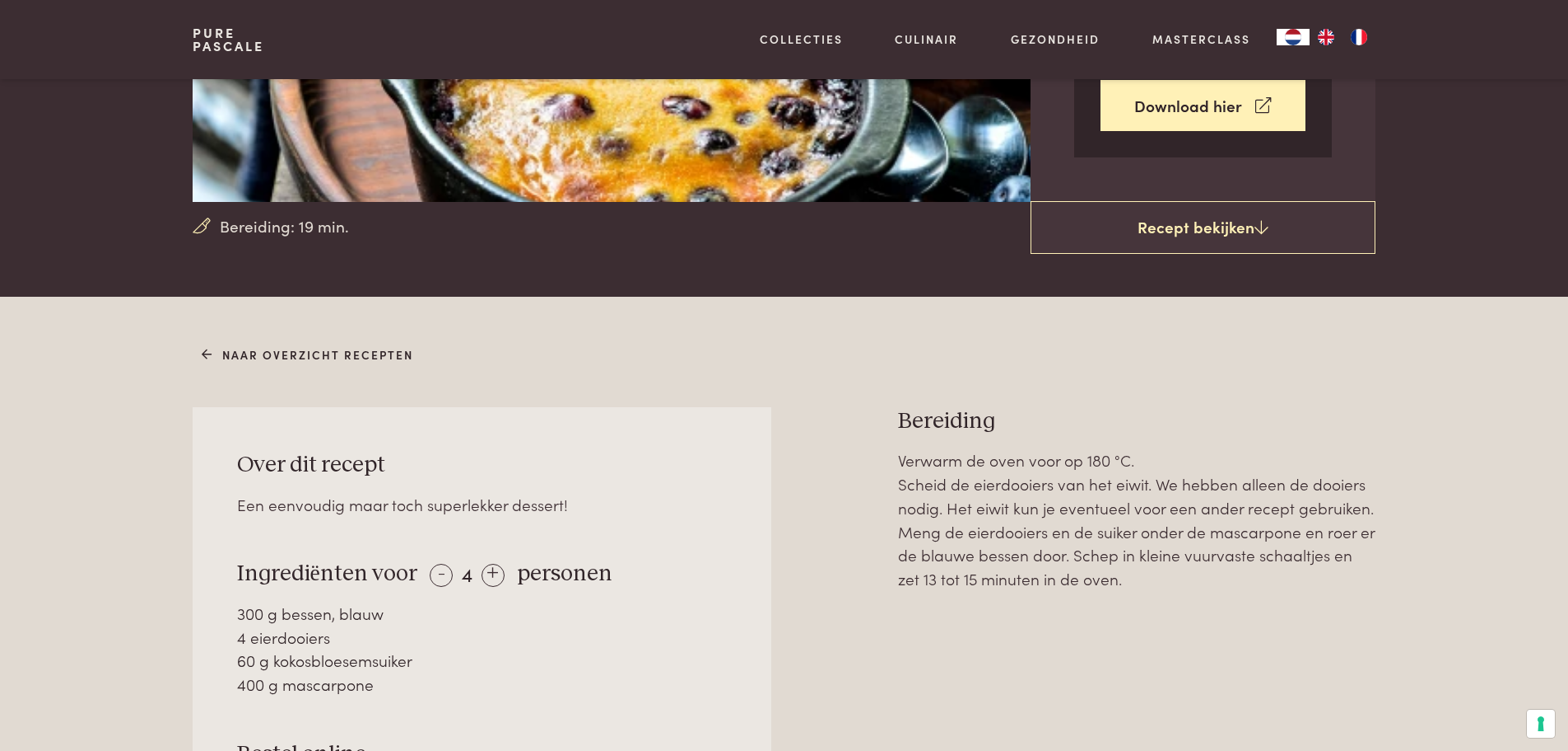
scroll to position [409, 0]
